Goal: Task Accomplishment & Management: Complete application form

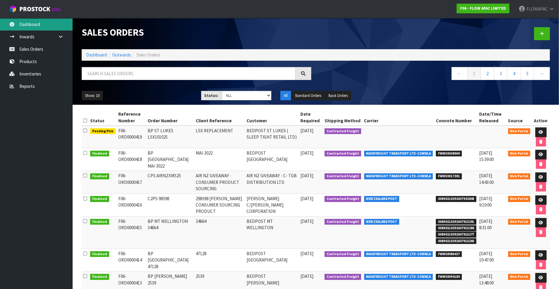
click at [36, 28] on link "Dashboard" at bounding box center [36, 24] width 73 height 12
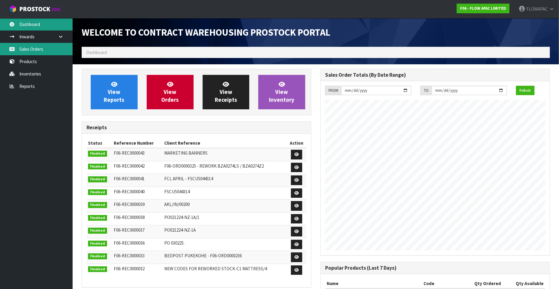
scroll to position [334, 238]
click at [37, 52] on link "Sales Orders" at bounding box center [36, 49] width 73 height 12
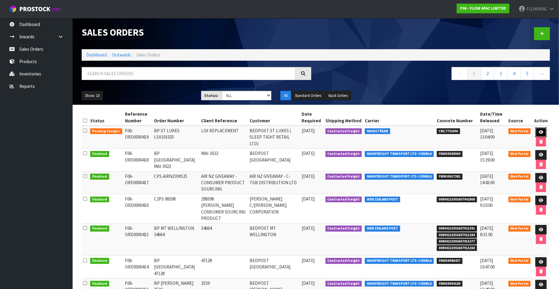
click at [541, 131] on icon at bounding box center [540, 132] width 5 height 4
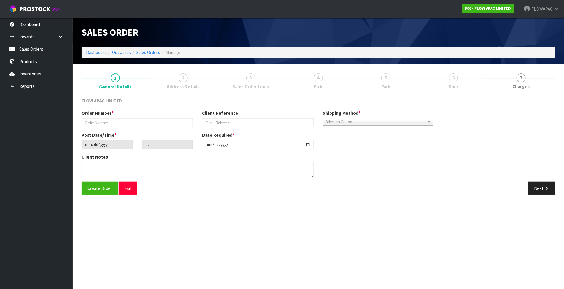
type input "BP ST LUKES LSX101025"
type input "LSX REPLACEMENT"
type input "[DATE]"
type input "13:43:00.000"
type input "[DATE]"
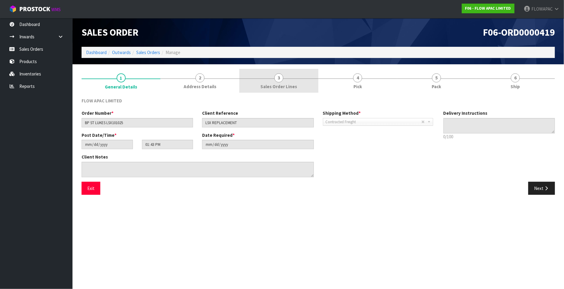
click at [280, 80] on span "3" at bounding box center [278, 77] width 9 height 9
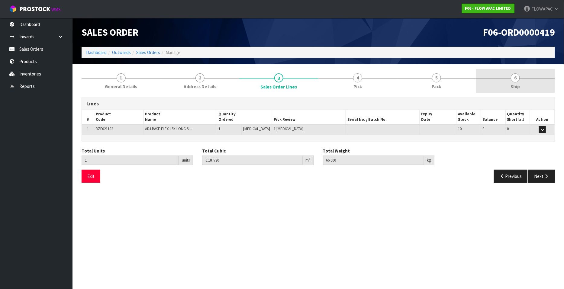
click at [517, 81] on span "6" at bounding box center [515, 77] width 9 height 9
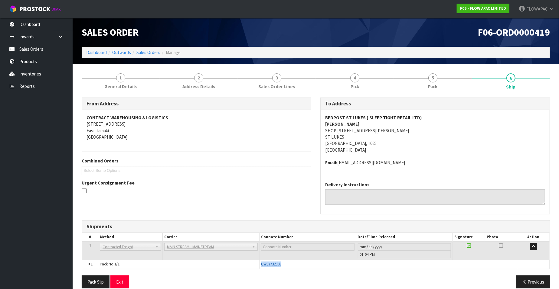
drag, startPoint x: 288, startPoint y: 265, endPoint x: 261, endPoint y: 266, distance: 26.9
click at [261, 266] on div "CWL7732696" at bounding box center [388, 264] width 254 height 5
copy span "CWL7732696"
click at [32, 24] on link "Dashboard" at bounding box center [36, 24] width 73 height 12
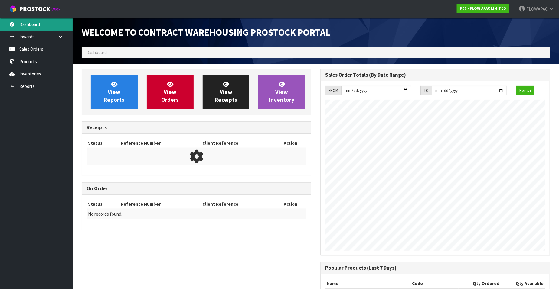
scroll to position [334, 238]
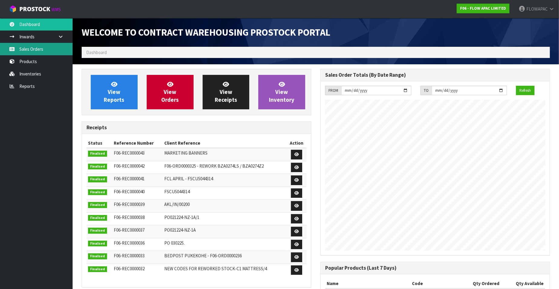
click at [35, 53] on link "Sales Orders" at bounding box center [36, 49] width 73 height 12
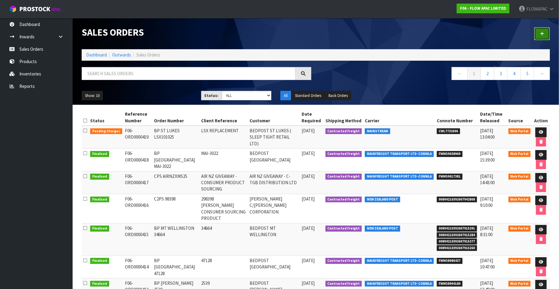
click at [543, 34] on icon at bounding box center [542, 33] width 4 height 5
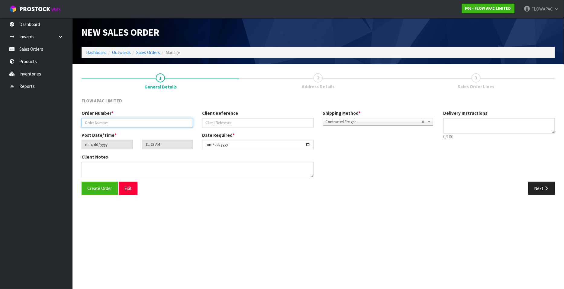
click at [127, 123] on input "text" at bounding box center [138, 122] width 112 height 9
paste input "# 15939 HUUNINK"
type input "BP ST LUKES # 15939 HUUNINK"
click at [214, 125] on input "text" at bounding box center [258, 122] width 112 height 9
paste input "# 15939 HUUNINK"
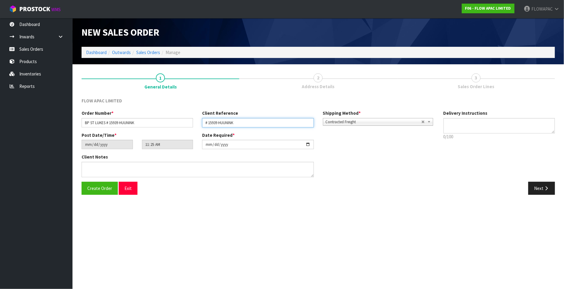
type input "# 15939 HUUNINK"
click at [309, 145] on input "[DATE]" at bounding box center [258, 144] width 112 height 9
type input "[DATE]"
click at [101, 188] on span "Create Order" at bounding box center [99, 189] width 25 height 6
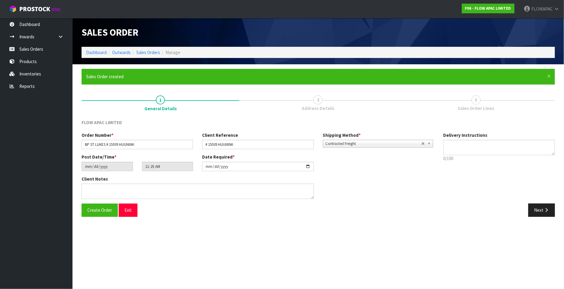
type input "13:25:00.000"
click at [542, 212] on button "Next" at bounding box center [542, 210] width 27 height 13
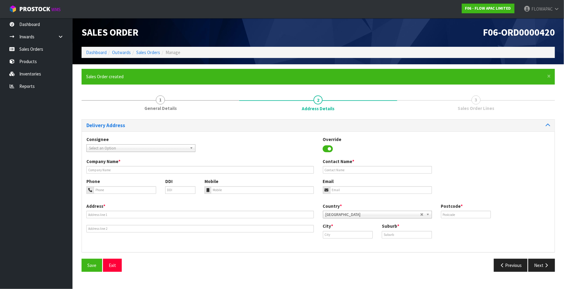
click at [105, 148] on span "Select an Option" at bounding box center [138, 148] width 98 height 7
type input "bedpost st"
click at [160, 164] on li "SLETIGRET - BEDPOST ST LUKES ( SLEEP TIGHT RETAIL LTD)" at bounding box center [141, 166] width 106 height 8
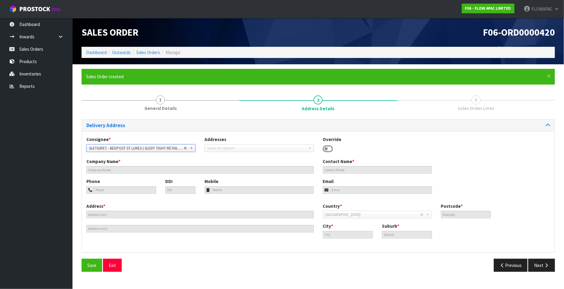
type input "BEDPOST ST LUKES ( SLEEP TIGHT RETAIL LTD)"
type input "[PERSON_NAME]"
type input "[EMAIL_ADDRESS][DOMAIN_NAME]"
type input "SHOP [STREET_ADDRESS][PERSON_NAME]"
type input "1025"
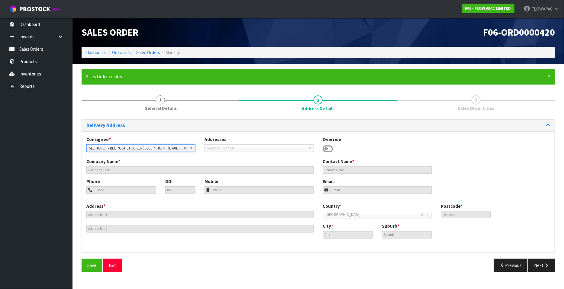
type input "[GEOGRAPHIC_DATA]"
type input "ST LUKES"
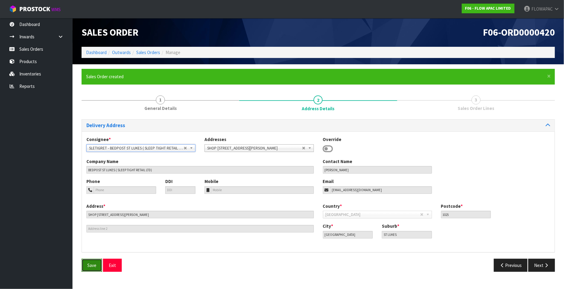
click at [95, 265] on span "Save" at bounding box center [91, 266] width 9 height 6
click at [545, 265] on icon "button" at bounding box center [547, 265] width 6 height 5
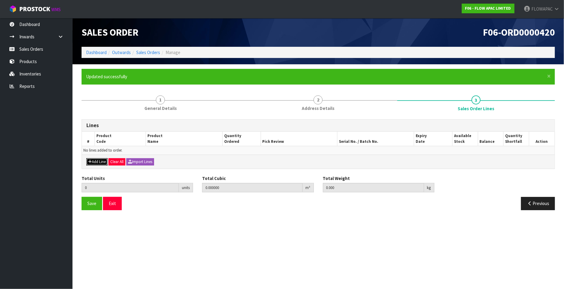
drag, startPoint x: 97, startPoint y: 162, endPoint x: 108, endPoint y: 162, distance: 11.2
click at [96, 162] on button "Add Line" at bounding box center [96, 161] width 21 height 7
type input "0"
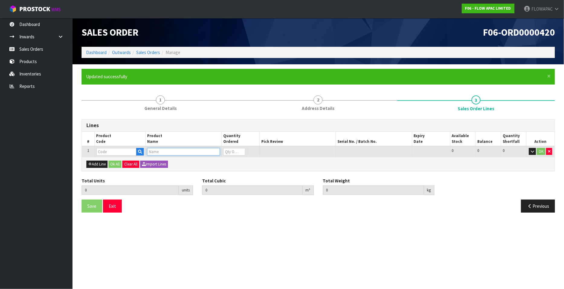
click at [160, 151] on input "text" at bounding box center [183, 152] width 73 height 8
type input "GLACIER"
click at [184, 162] on link "GLACIER PILLOW 0.0" at bounding box center [173, 162] width 51 height 8
type input "GLACIER PILLOW 0.0"
type input "0.000000"
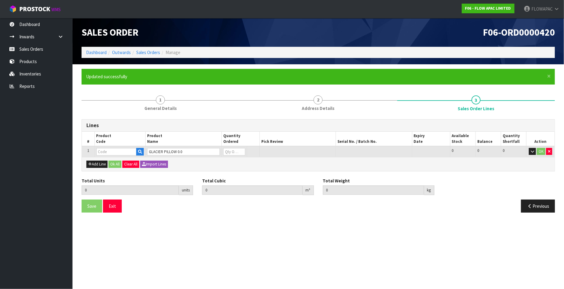
type input "0.000"
type input "BZP02560P"
type input "0"
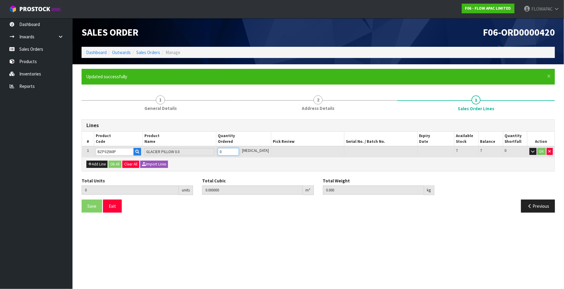
type input "1"
type input "0.036816"
type input "3.1"
type input "1"
click at [239, 151] on input "1" at bounding box center [228, 152] width 21 height 8
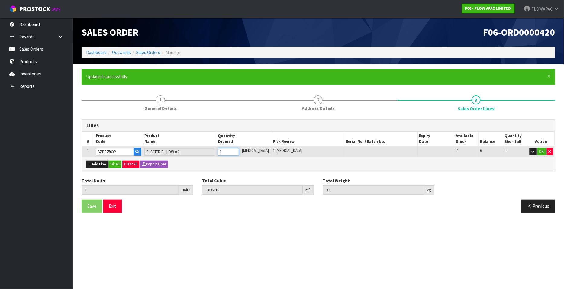
type input "2"
type input "0.073632"
type input "6.2"
type input "2"
click at [239, 151] on input "2" at bounding box center [228, 152] width 21 height 8
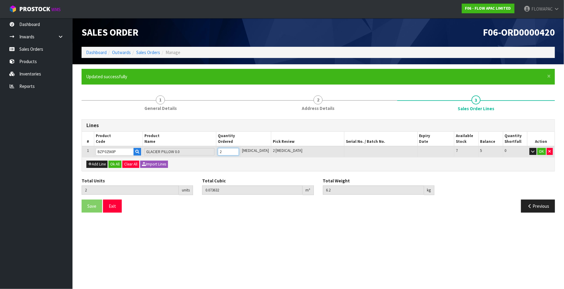
type input "3"
type input "0.110448"
type input "9.3"
type input "3"
click at [239, 151] on input "3" at bounding box center [228, 152] width 21 height 8
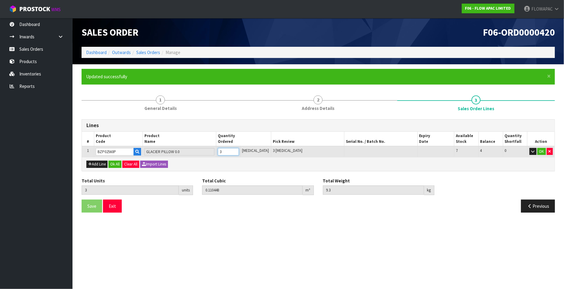
type input "4"
type input "0.162624"
type input "14.5"
type input "4"
click at [239, 151] on input "4" at bounding box center [228, 152] width 21 height 8
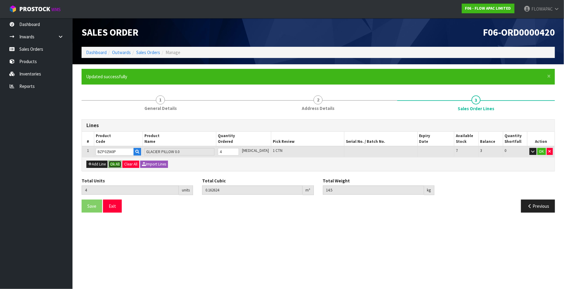
click at [115, 164] on button "Ok All" at bounding box center [115, 164] width 13 height 7
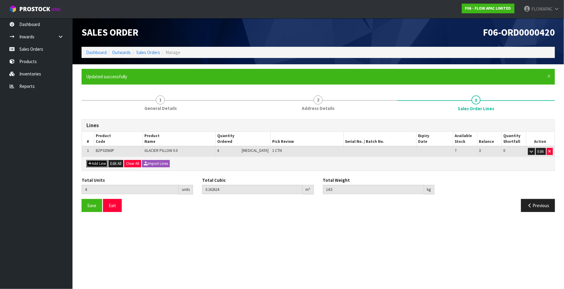
click at [101, 161] on button "Add Line" at bounding box center [96, 163] width 21 height 7
type input "0"
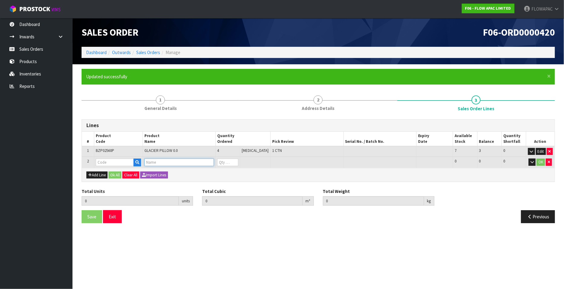
click at [167, 164] on input "text" at bounding box center [179, 163] width 70 height 8
type input "ADJ BASE FLEX LS Q"
click at [193, 173] on link "ADJ BASE FLEX LS Q UEEN" at bounding box center [178, 172] width 63 height 8
type input "ADJ BASE FLEX LS QUEEN"
type input "4"
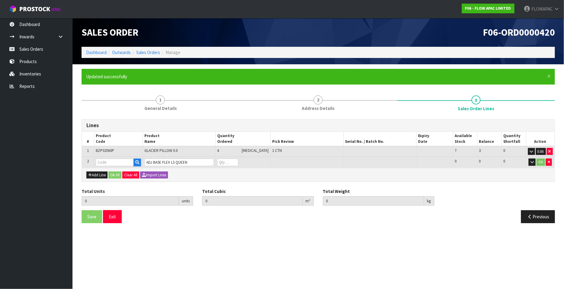
type input "0.162624"
type input "14.5"
type input "BZF021005"
type input "0"
type input "5"
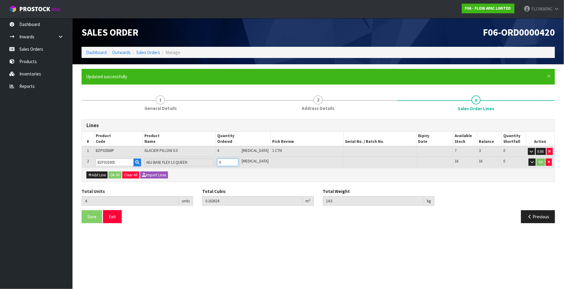
type input "0.470766"
type input "105.5"
type input "1"
click at [238, 161] on input "1" at bounding box center [227, 163] width 21 height 8
click at [100, 176] on button "Add Line" at bounding box center [96, 175] width 21 height 7
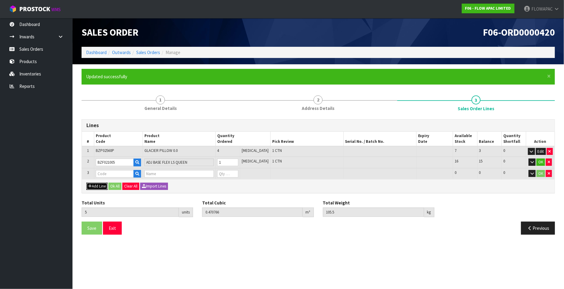
type input "0"
click at [165, 173] on input "text" at bounding box center [179, 174] width 70 height 8
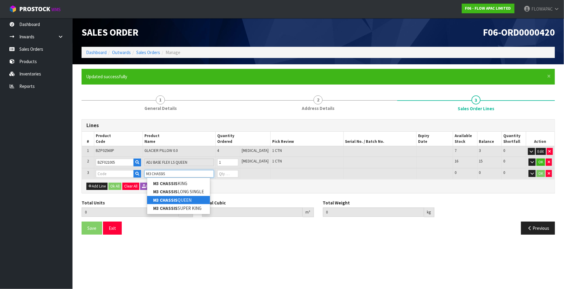
type input "M3 CHASSIS"
click at [192, 198] on link "M3 CHASSIS QUEEN" at bounding box center [178, 200] width 63 height 8
type input "M3 CHASSIS QUEEN"
type input "5"
type input "0.470766"
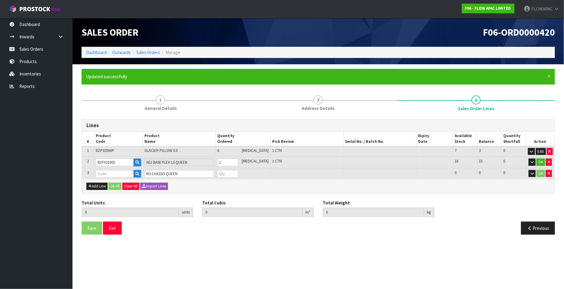
type input "105.5"
type input "BZM302W51"
type input "0"
type input "6"
type input "0.662818"
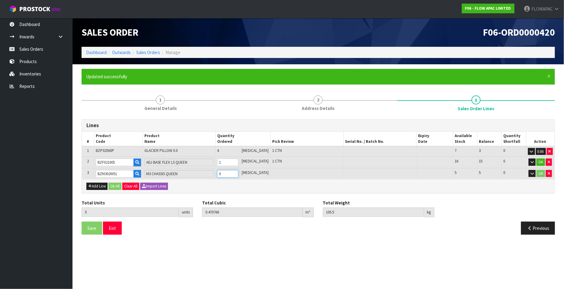
type input "123"
type input "1"
click at [238, 172] on input "1" at bounding box center [227, 174] width 21 height 8
click at [95, 186] on button "Add Line" at bounding box center [96, 186] width 21 height 7
type input "0"
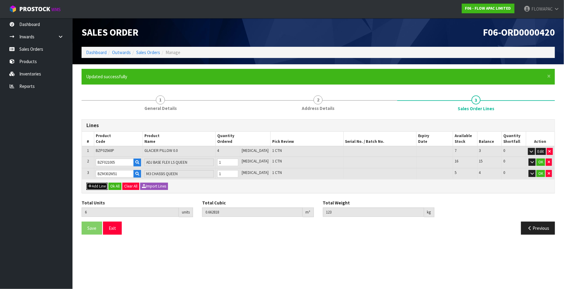
type input "0"
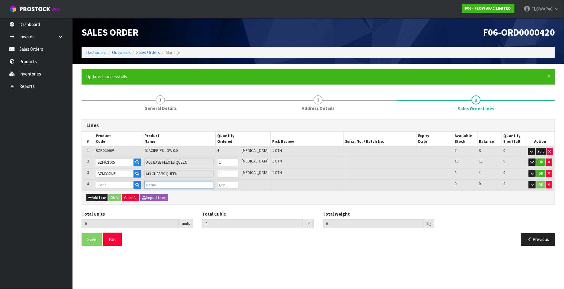
click at [156, 184] on input "text" at bounding box center [179, 185] width 70 height 8
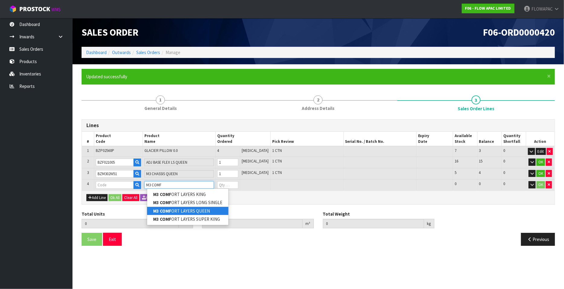
type input "M3 COMF"
click at [198, 211] on link "M3 COMF ORT LAYERS QUEEN" at bounding box center [187, 211] width 81 height 8
type input "M3 COMFORT LAYERS QUEEN"
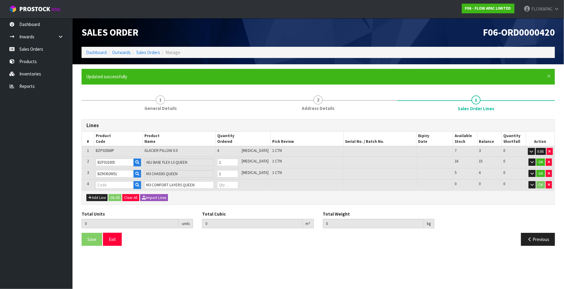
type input "6"
type input "0.662818"
type input "123"
type input "BZM302W51A"
type input "0"
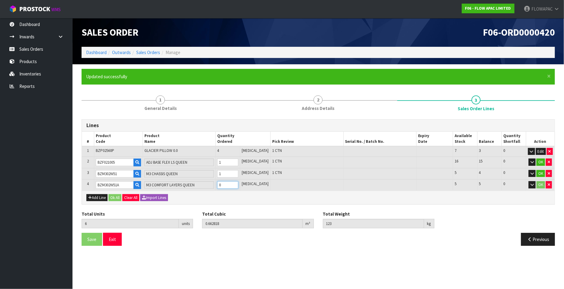
type input "7"
type input "0.824383"
type input "141.7"
type input "1"
click at [238, 183] on input "1" at bounding box center [227, 185] width 21 height 8
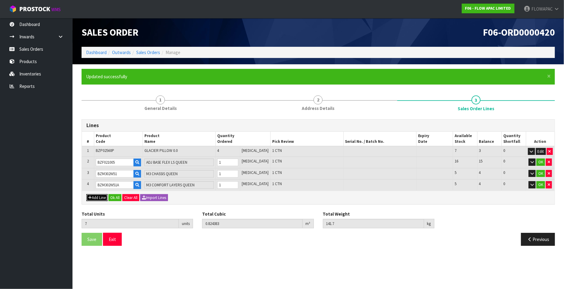
click at [102, 198] on button "Add Line" at bounding box center [96, 197] width 21 height 7
type input "0"
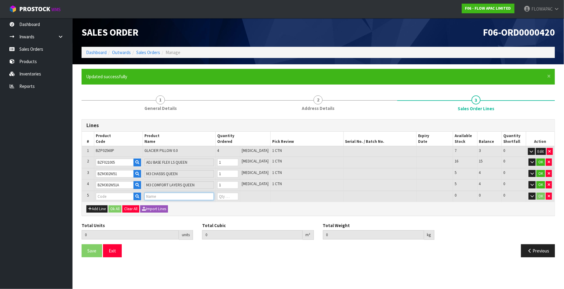
click at [157, 196] on input "text" at bounding box center [179, 197] width 70 height 8
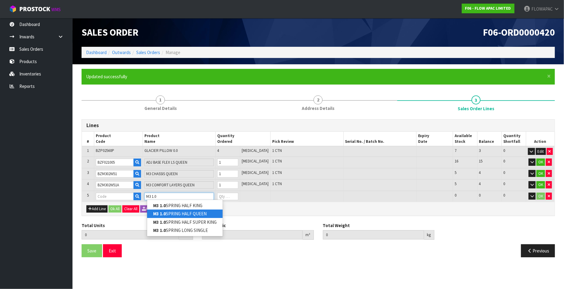
type input "M3 1.0"
click at [187, 214] on link "M3 1.0 SPRING HALF QUEEN" at bounding box center [185, 214] width 76 height 8
type input "M3 1.0 SPRING HALF QUEEN"
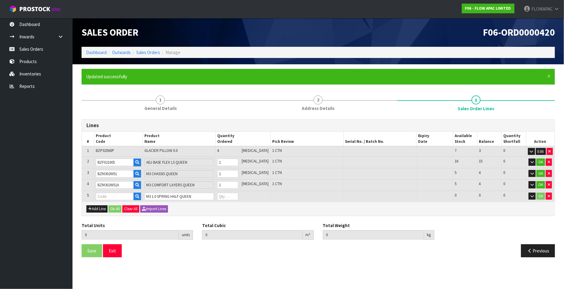
type input "7"
type input "0.824383"
type input "141.7"
type input "BZM303W51X"
type input "0"
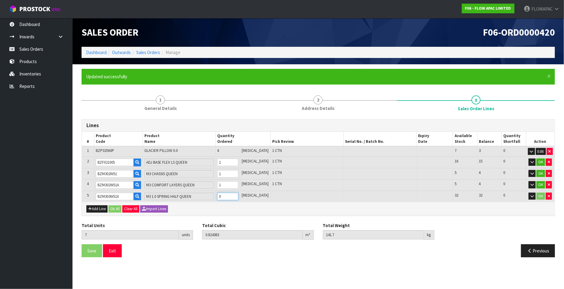
type input "8"
type input "0.887937"
type input "154.75"
type input "1"
click at [238, 194] on input "1" at bounding box center [227, 197] width 21 height 8
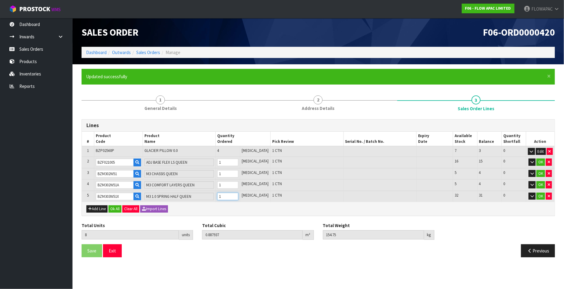
type input "9"
type input "0.951491"
type input "167.8"
type input "2"
click at [238, 194] on input "2" at bounding box center [227, 197] width 21 height 8
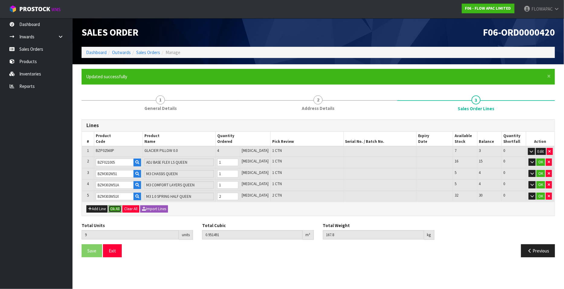
click at [118, 208] on button "Ok All" at bounding box center [115, 209] width 13 height 7
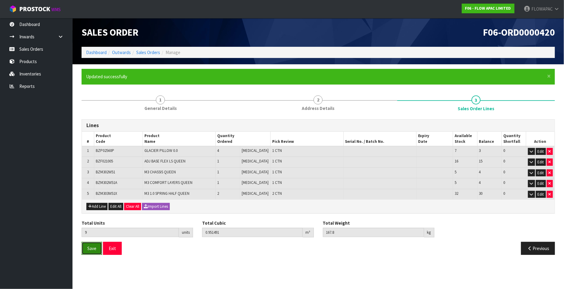
click at [94, 247] on span "Save" at bounding box center [91, 249] width 9 height 6
click at [114, 247] on button "Exit" at bounding box center [112, 248] width 19 height 13
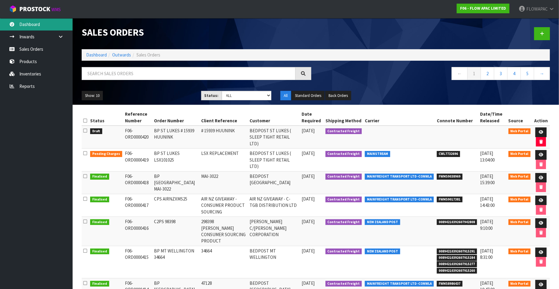
click at [30, 24] on link "Dashboard" at bounding box center [36, 24] width 73 height 12
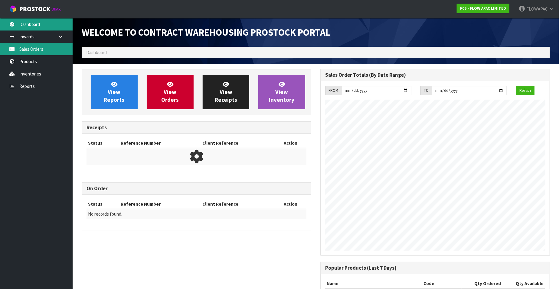
scroll to position [334, 238]
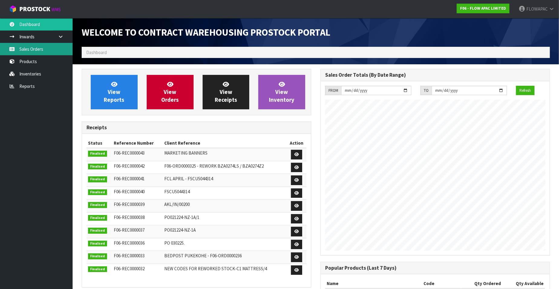
click at [41, 54] on link "Sales Orders" at bounding box center [36, 49] width 73 height 12
